Goal: Task Accomplishment & Management: Manage account settings

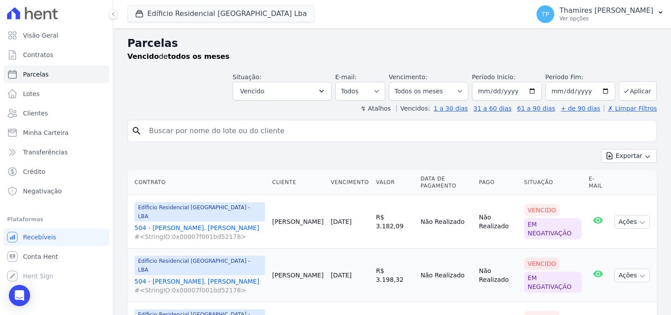
select select
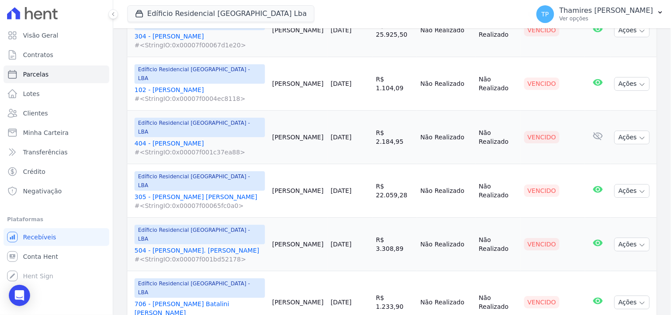
scroll to position [838, 0]
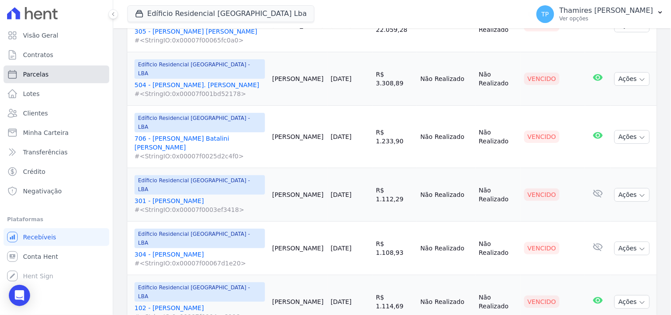
click at [27, 74] on span "Parcelas" at bounding box center [36, 74] width 26 height 9
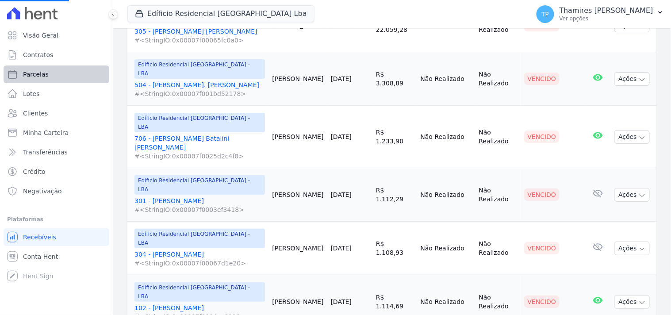
select select
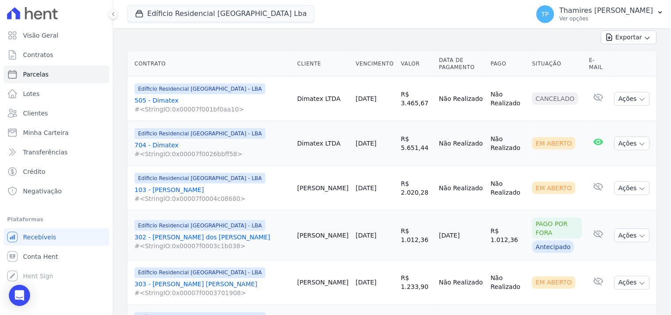
scroll to position [1, 0]
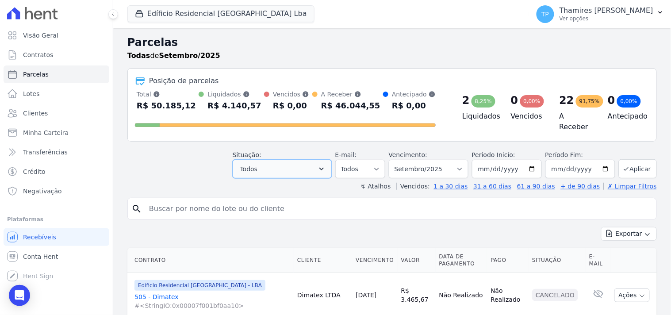
click at [267, 164] on button "Todos" at bounding box center [282, 169] width 99 height 19
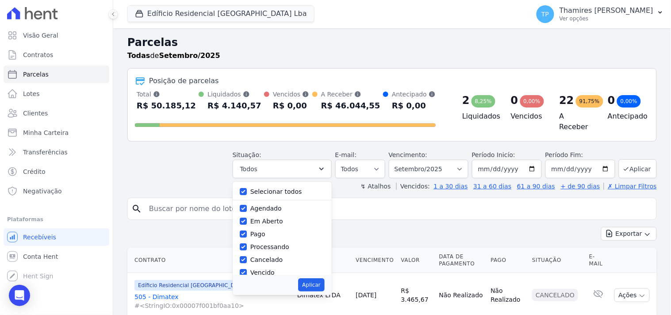
click at [266, 188] on label "Selecionar todos" at bounding box center [276, 191] width 52 height 7
click at [247, 188] on input "Selecionar todos" at bounding box center [243, 191] width 7 height 7
checkbox input "false"
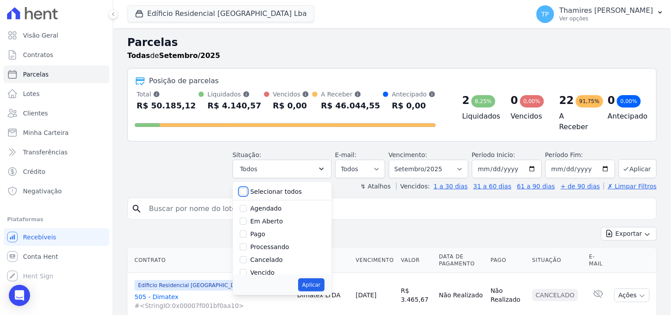
checkbox input "false"
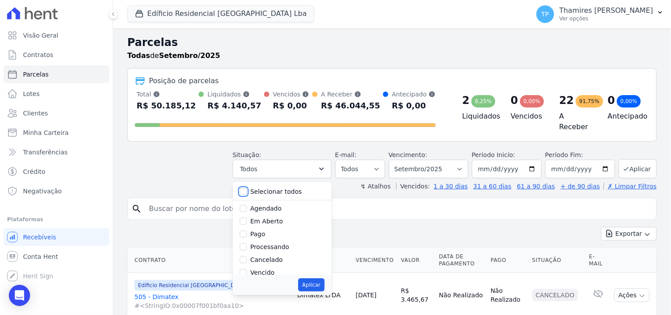
checkbox input "false"
click at [256, 230] on div "Pago" at bounding box center [282, 234] width 85 height 13
click at [258, 230] on label "Pago" at bounding box center [257, 233] width 15 height 7
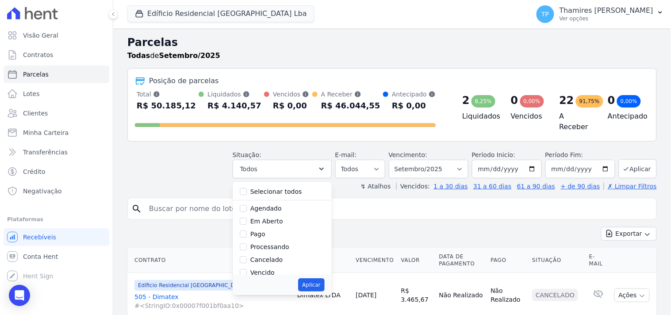
click at [247, 230] on input "Pago" at bounding box center [243, 233] width 7 height 7
checkbox input "true"
click at [324, 284] on button "Aplicar" at bounding box center [311, 284] width 26 height 13
select select "paid"
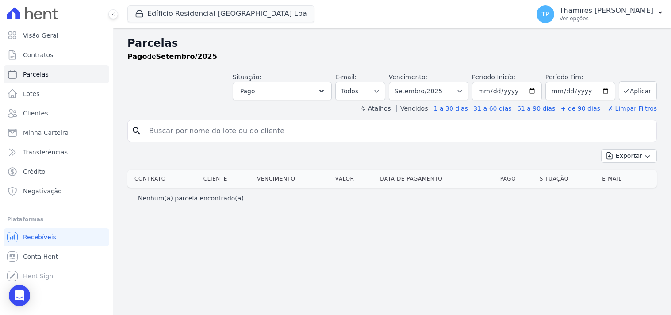
select select
click at [423, 92] on select "Filtrar por período ──────── Todos os meses Junho/2023 Julho/2023 Agosto/2023 S…" at bounding box center [429, 91] width 80 height 19
drag, startPoint x: 306, startPoint y: 131, endPoint x: 300, endPoint y: 132, distance: 6.2
click at [305, 132] on input "search" at bounding box center [398, 131] width 509 height 18
